Goal: Transaction & Acquisition: Subscribe to service/newsletter

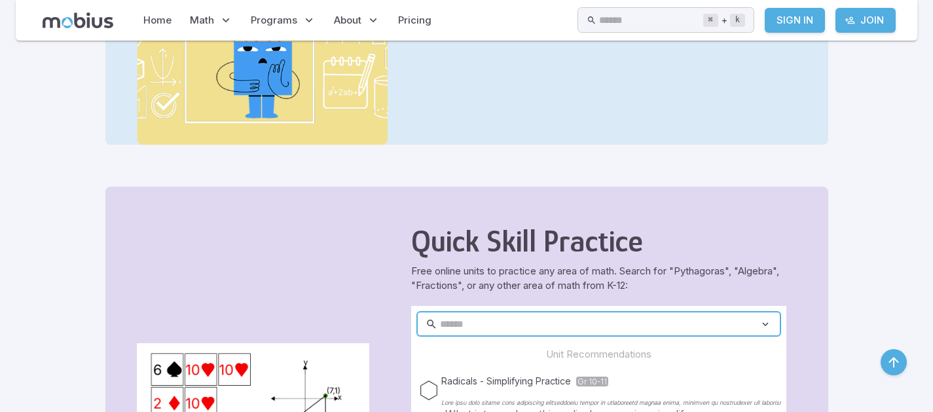
scroll to position [622, 0]
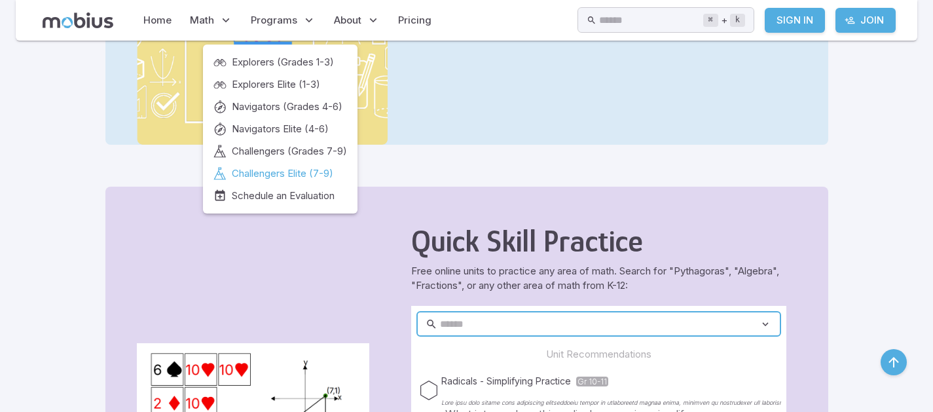
click at [258, 178] on span "Challengers Elite (7-9)" at bounding box center [282, 173] width 101 height 14
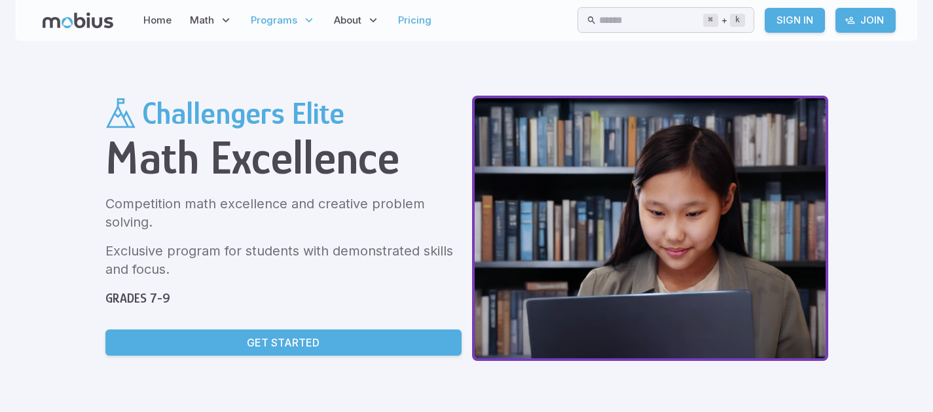
click at [408, 21] on link "Pricing" at bounding box center [414, 20] width 41 height 30
